Goal: Find specific page/section: Find specific page/section

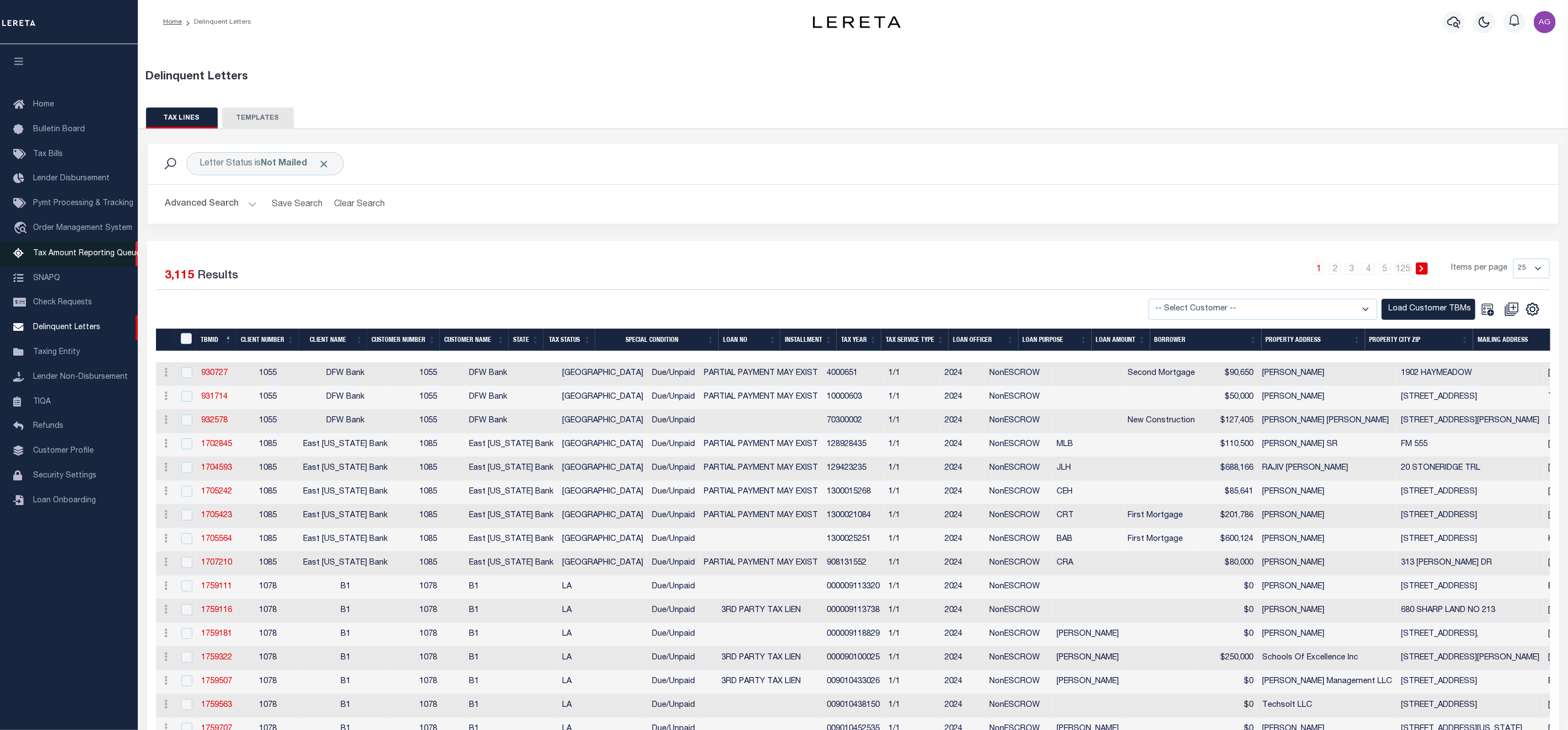
click at [83, 255] on span "Tax Amount Reporting Queue" at bounding box center [87, 254] width 107 height 8
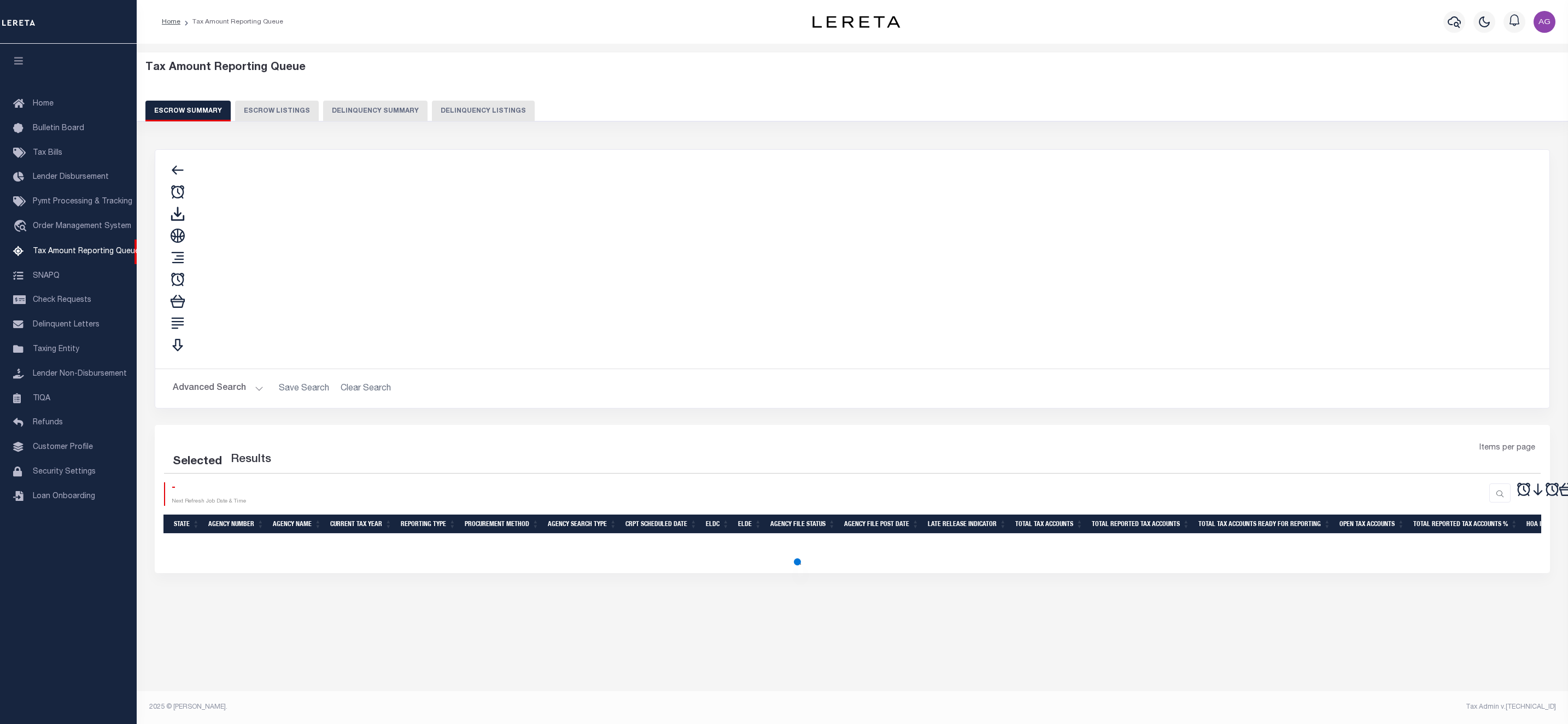
select select "100"
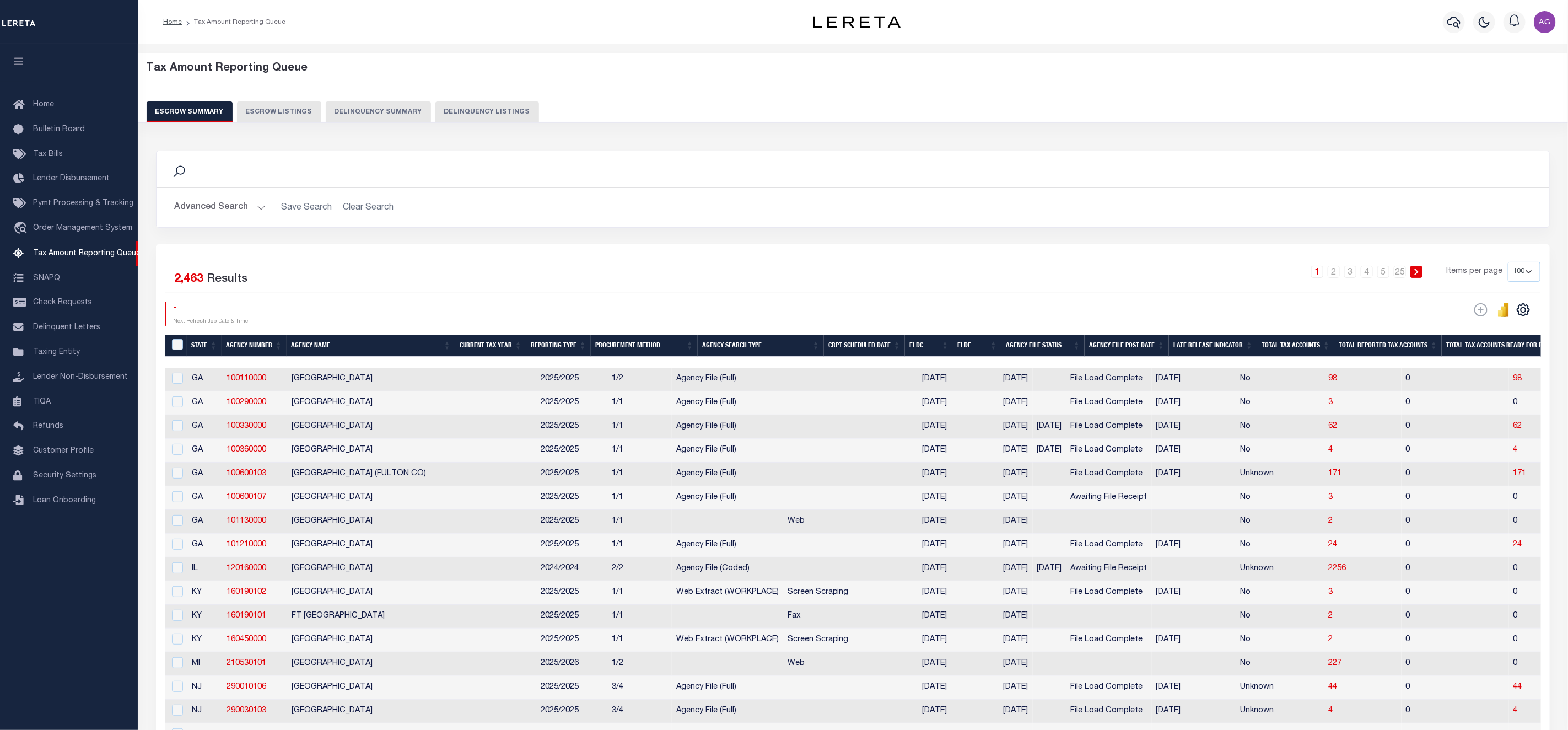
click at [382, 100] on div "Tax Amount Reporting Queue Escrow Summary Escrow Listings Delinquency Summary" at bounding box center [853, 92] width 1413 height 61
click at [376, 112] on button "Delinquency Summary" at bounding box center [379, 112] width 106 height 21
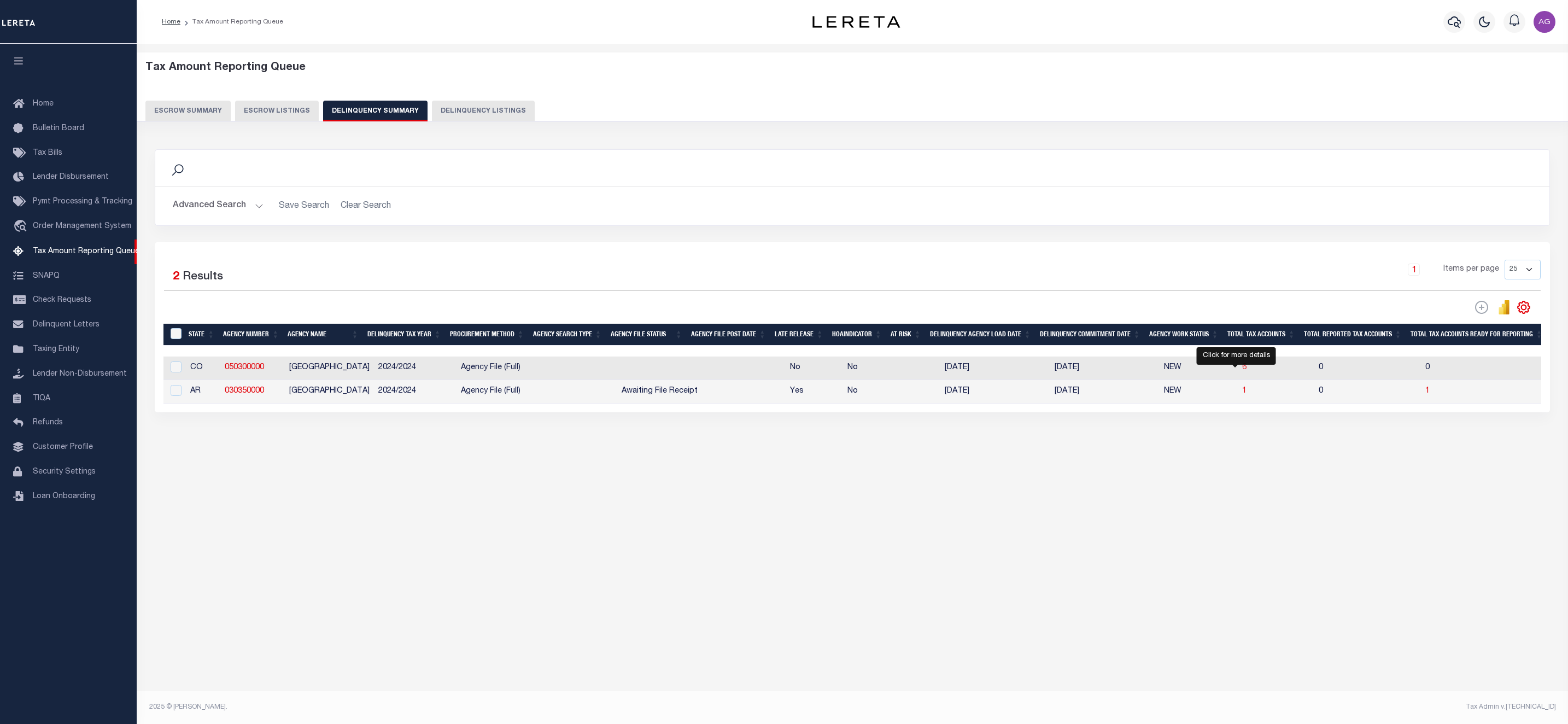
click at [1242, 371] on span "6" at bounding box center [1244, 367] width 4 height 8
select select "100"
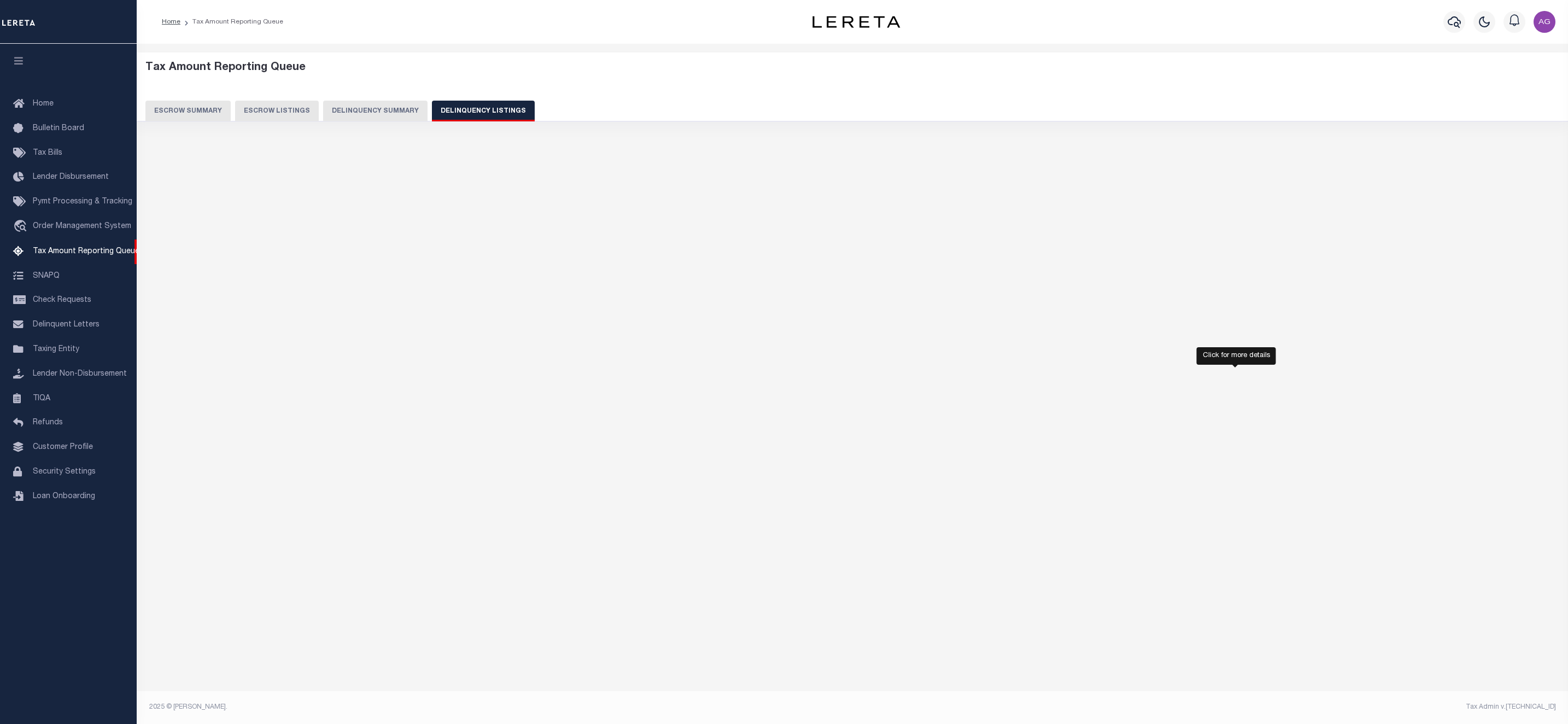
select select "100"
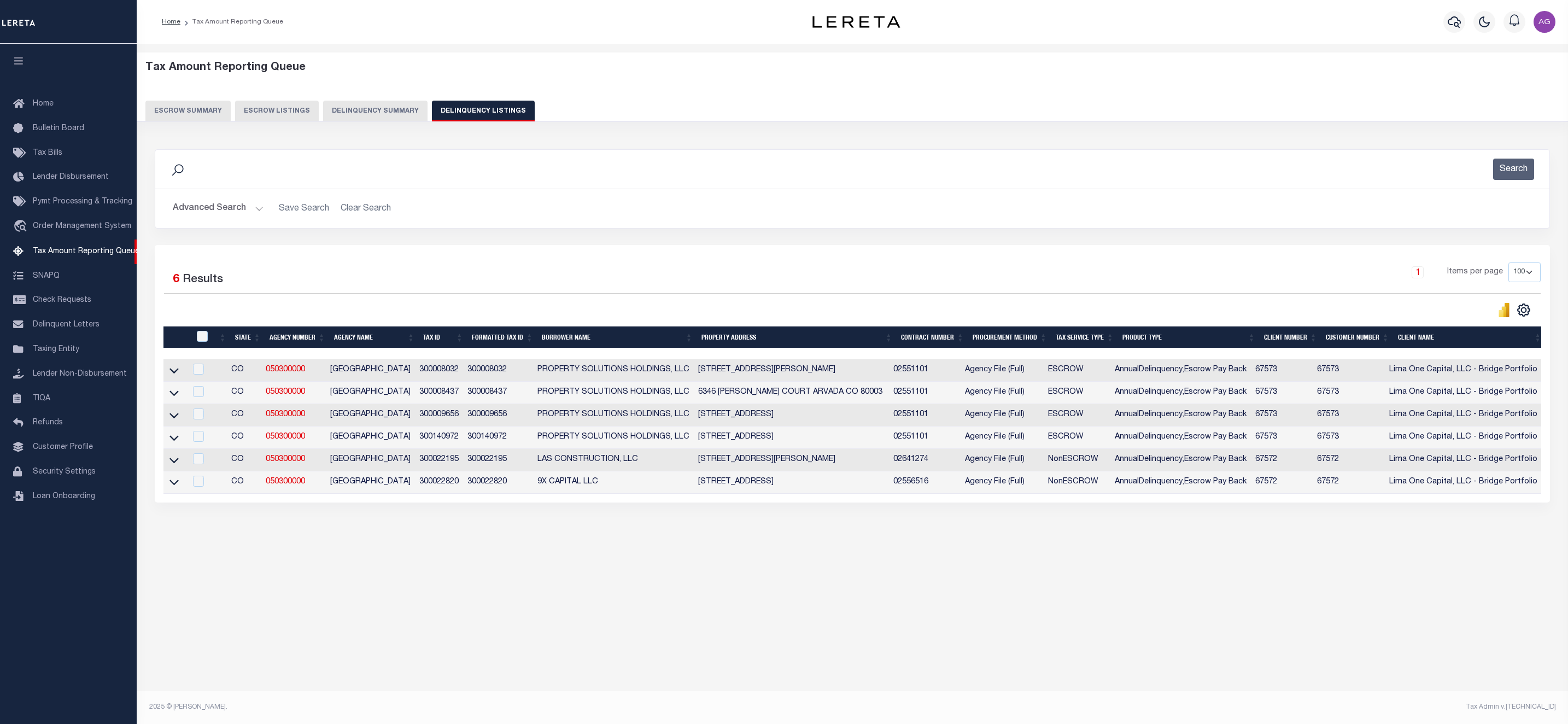
scroll to position [0, 411]
